Goal: Task Accomplishment & Management: Use online tool/utility

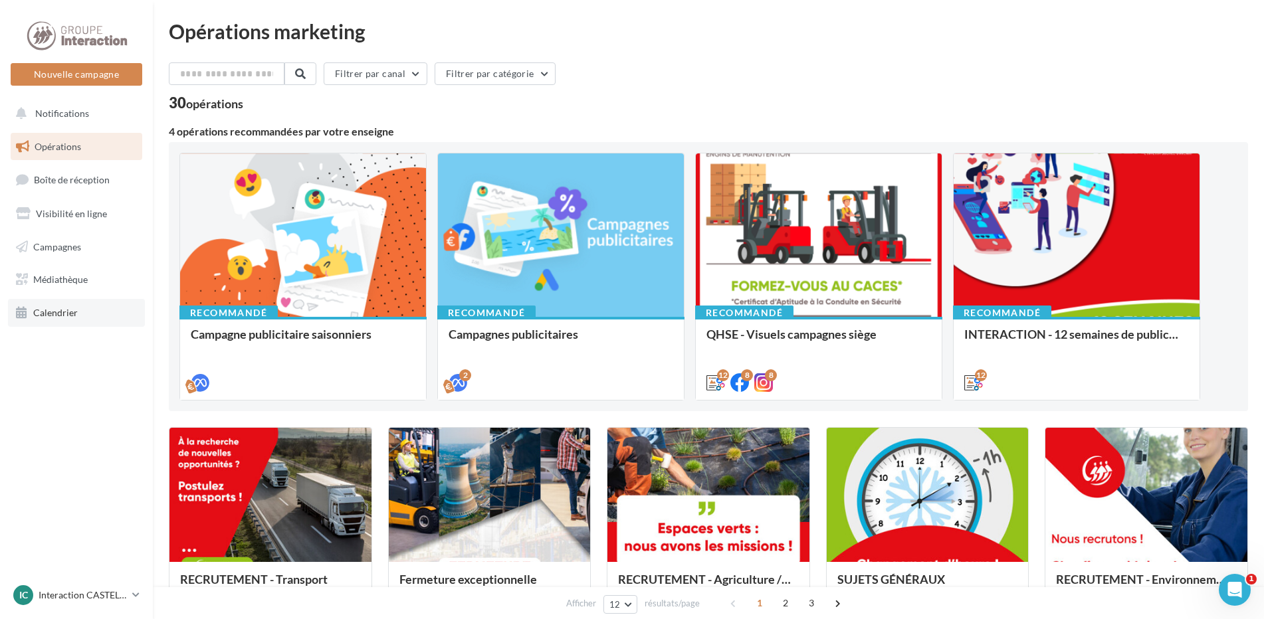
click at [61, 310] on span "Calendrier" at bounding box center [55, 312] width 45 height 11
